Goal: Task Accomplishment & Management: Manage account settings

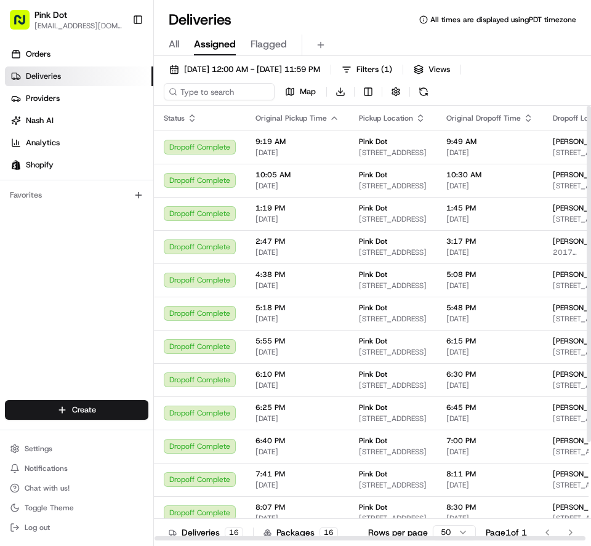
click at [330, 117] on icon "button" at bounding box center [335, 118] width 10 height 10
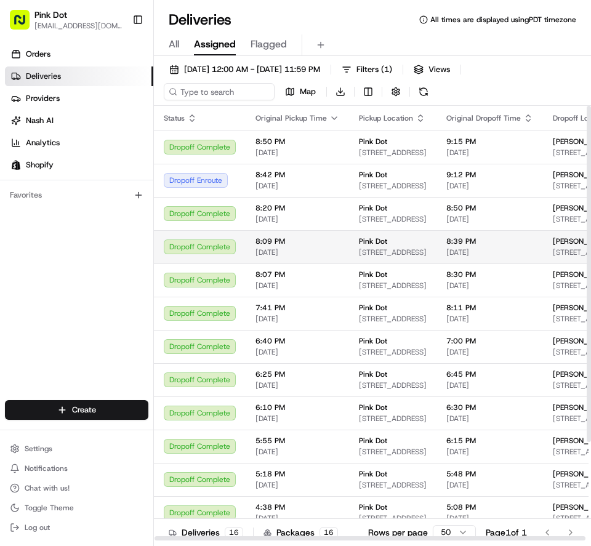
click at [544, 252] on td "[PERSON_NAME] [STREET_ADDRESS]" at bounding box center [587, 246] width 89 height 33
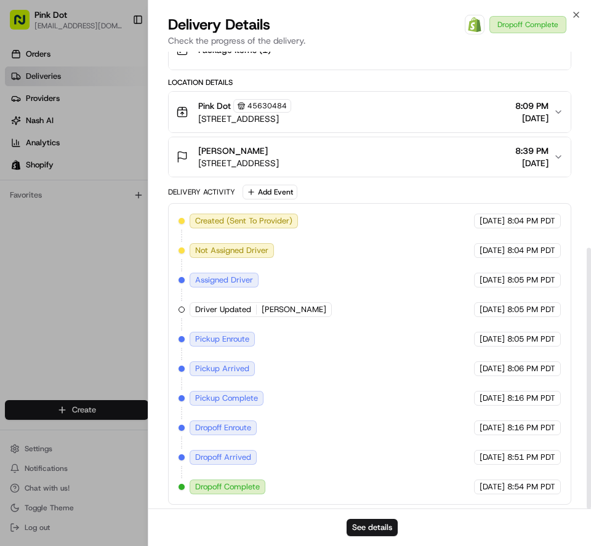
scroll to position [344, 0]
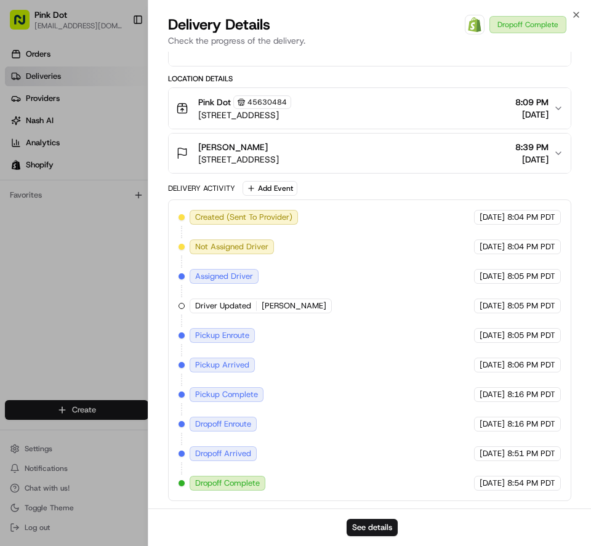
click at [253, 482] on span "Dropoff Complete" at bounding box center [227, 483] width 65 height 11
click at [370, 519] on button "See details" at bounding box center [372, 527] width 51 height 17
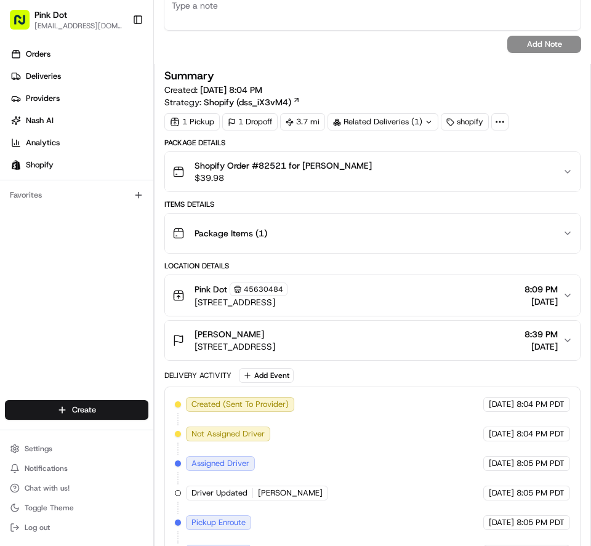
scroll to position [493, 0]
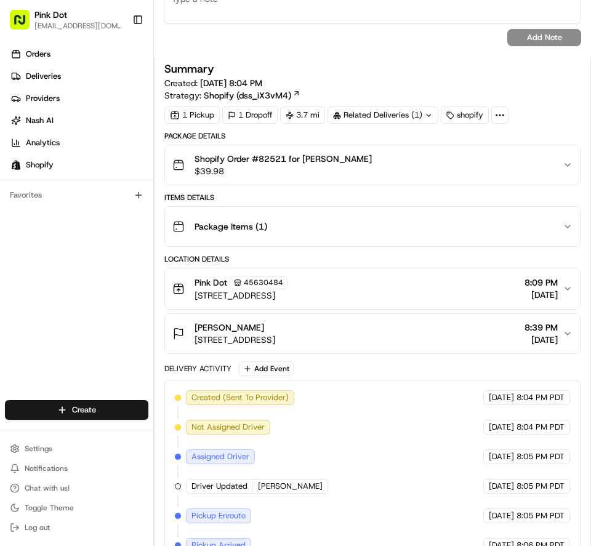
click at [563, 166] on icon "button" at bounding box center [568, 165] width 10 height 10
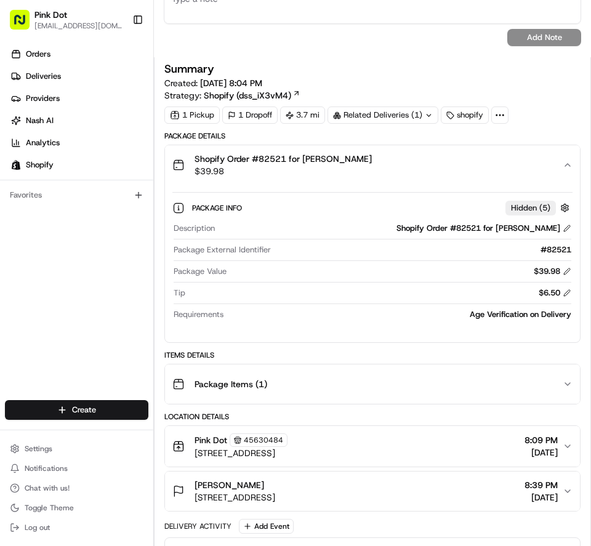
click at [563, 166] on icon "button" at bounding box center [568, 165] width 10 height 10
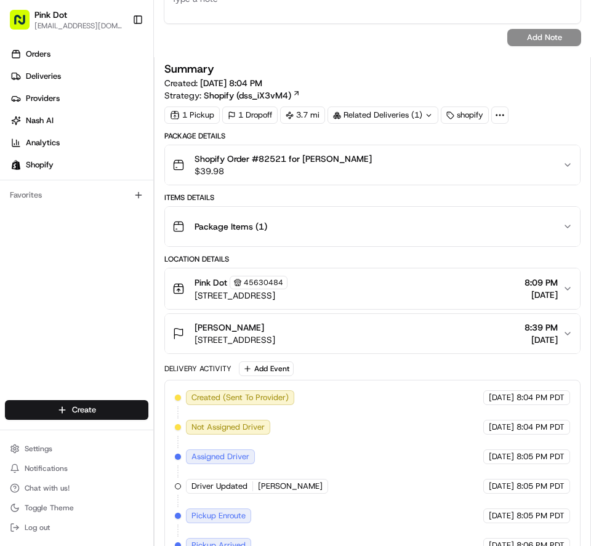
scroll to position [554, 0]
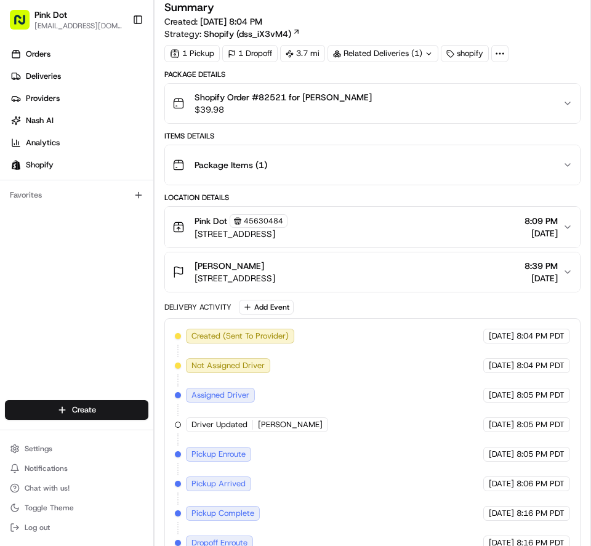
click at [563, 166] on icon "button" at bounding box center [568, 165] width 10 height 10
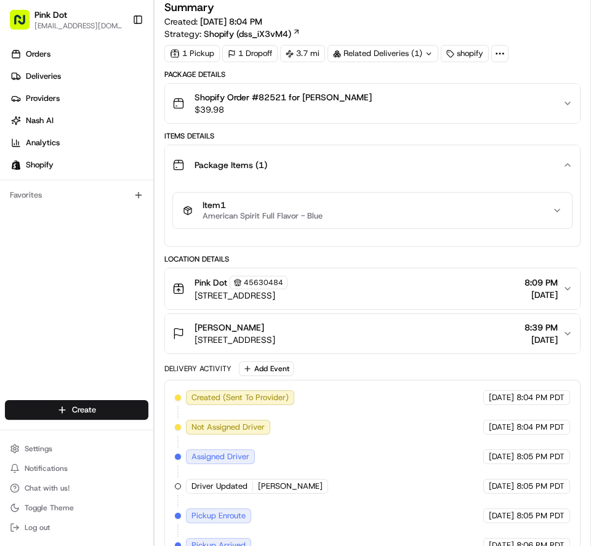
click at [563, 166] on icon "button" at bounding box center [568, 165] width 10 height 10
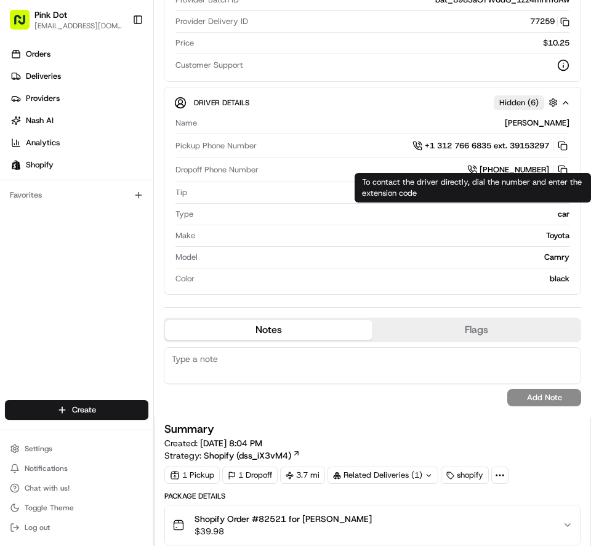
scroll to position [0, 0]
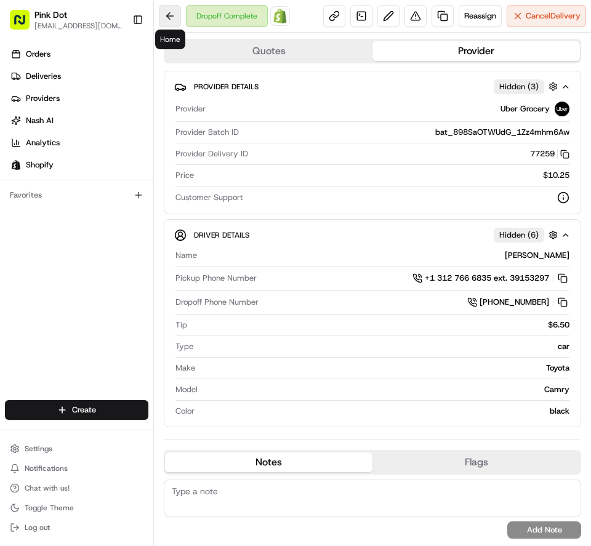
click at [168, 15] on button at bounding box center [170, 16] width 22 height 22
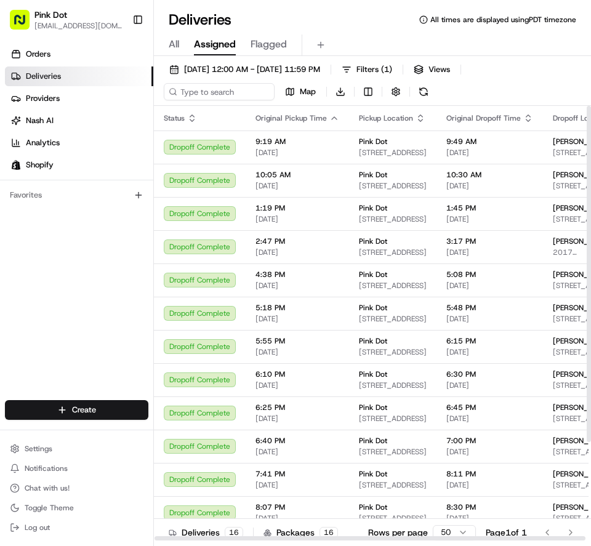
click at [331, 116] on icon "button" at bounding box center [335, 118] width 10 height 10
